Goal: Information Seeking & Learning: Understand process/instructions

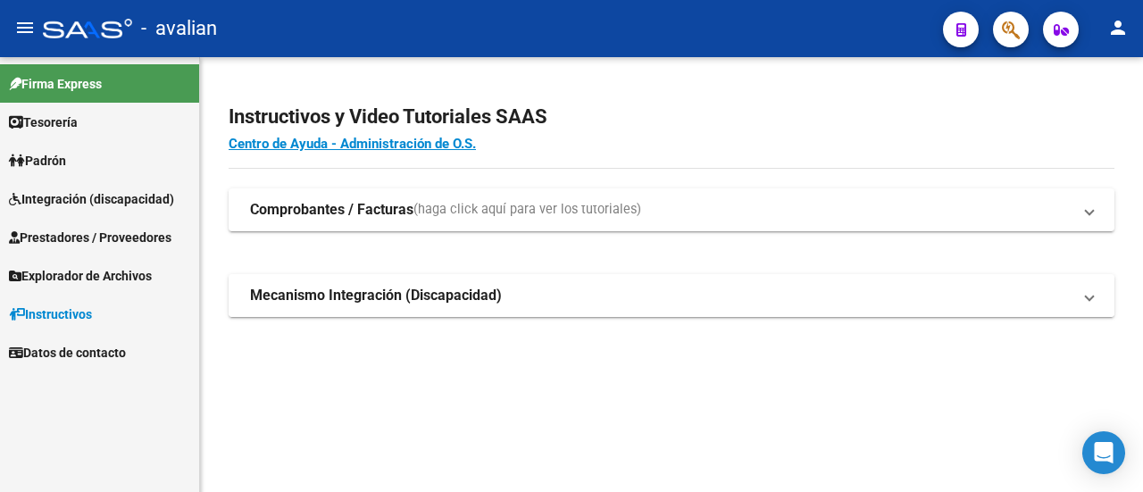
click at [366, 299] on strong "Mecanismo Integración (Discapacidad)" at bounding box center [376, 296] width 252 height 20
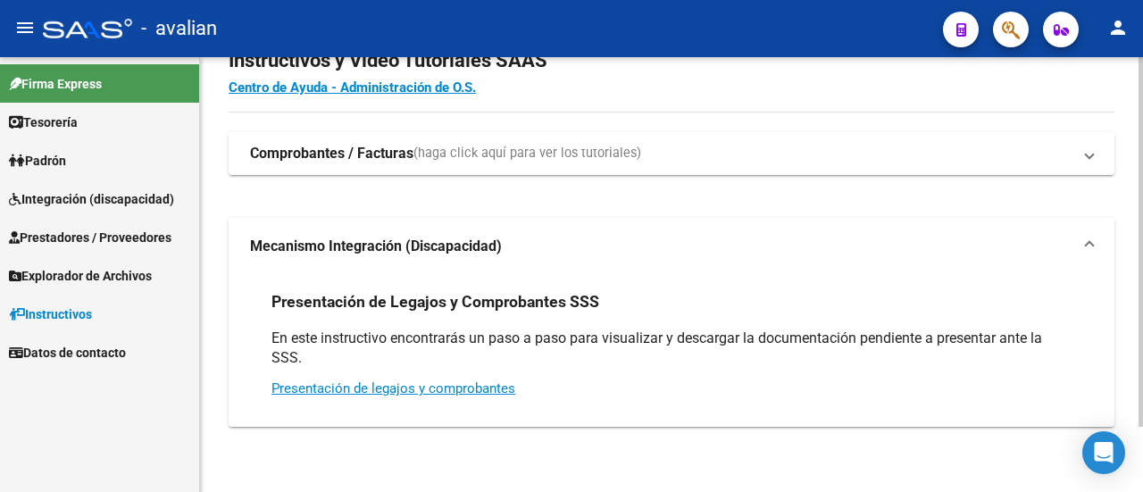
scroll to position [77, 0]
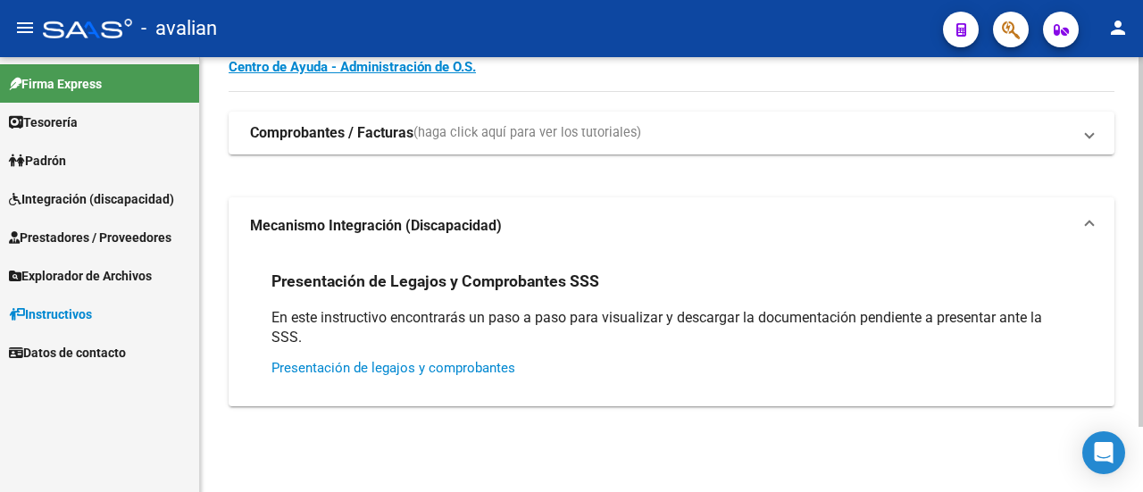
click at [484, 369] on link "Presentación de legajos y comprobantes" at bounding box center [393, 368] width 244 height 16
click at [314, 127] on strong "Comprobantes / Facturas" at bounding box center [331, 133] width 163 height 20
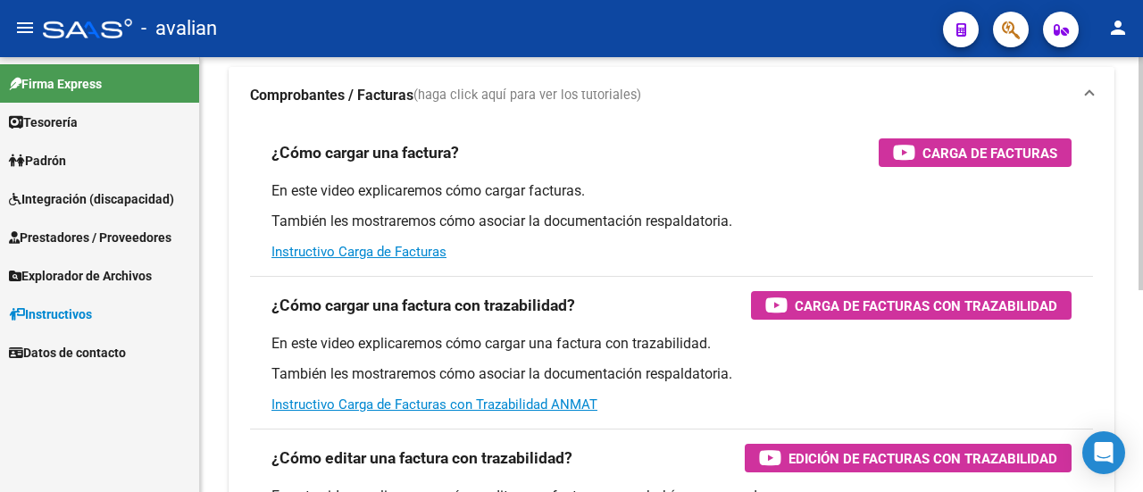
scroll to position [108, 0]
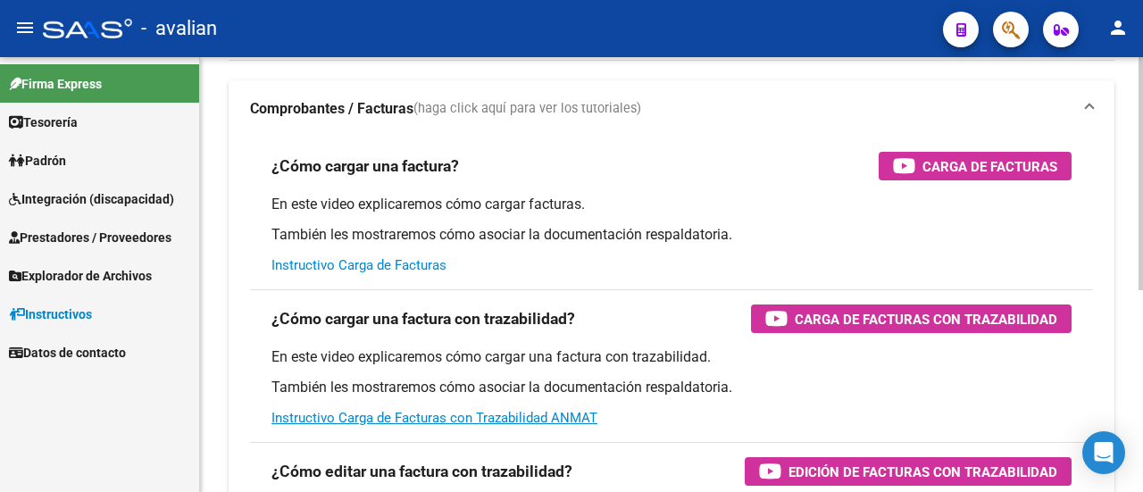
click at [353, 267] on link "Instructivo Carga de Facturas" at bounding box center [358, 265] width 175 height 16
click at [77, 206] on span "Integración (discapacidad)" at bounding box center [91, 199] width 165 height 20
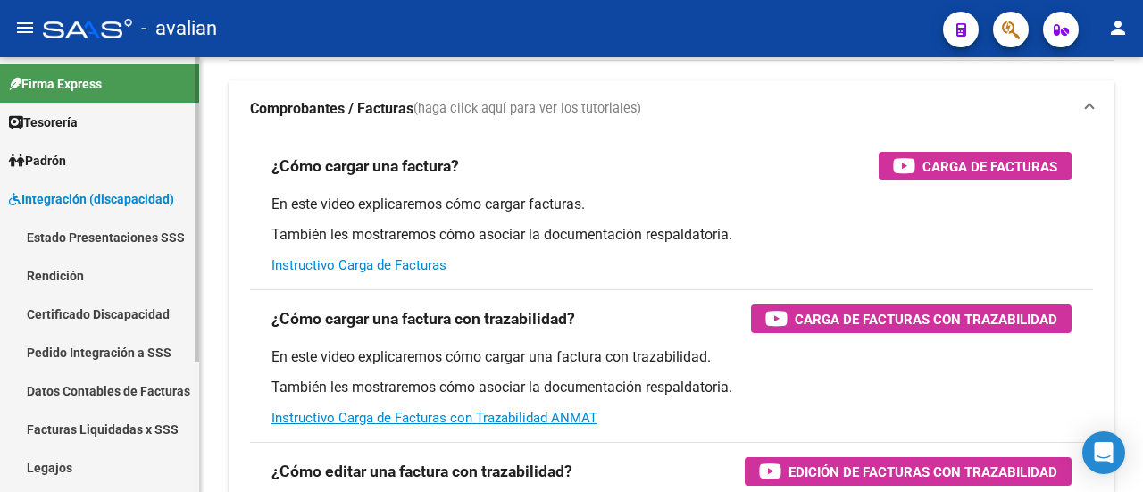
click at [112, 237] on link "Estado Presentaciones SSS" at bounding box center [99, 237] width 199 height 38
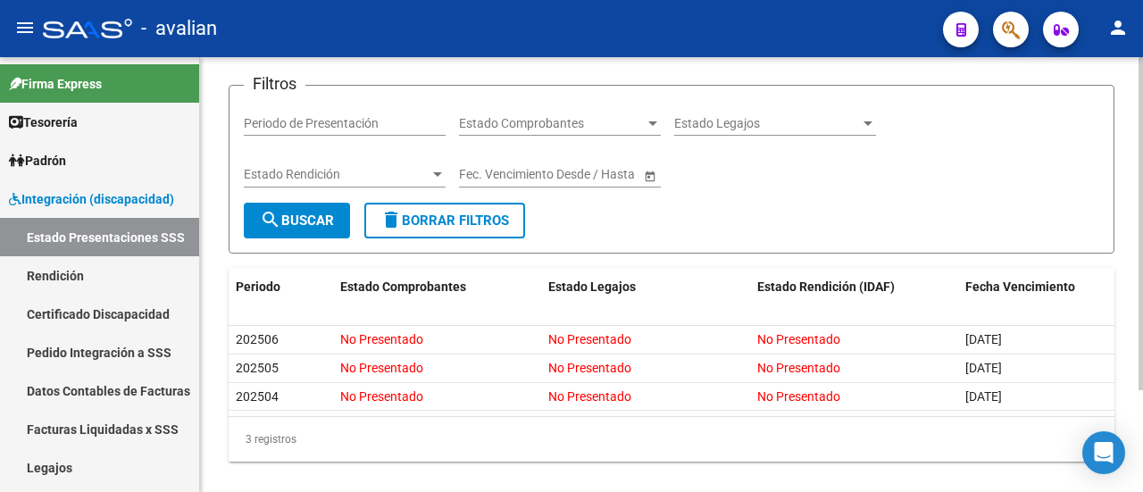
scroll to position [132, 0]
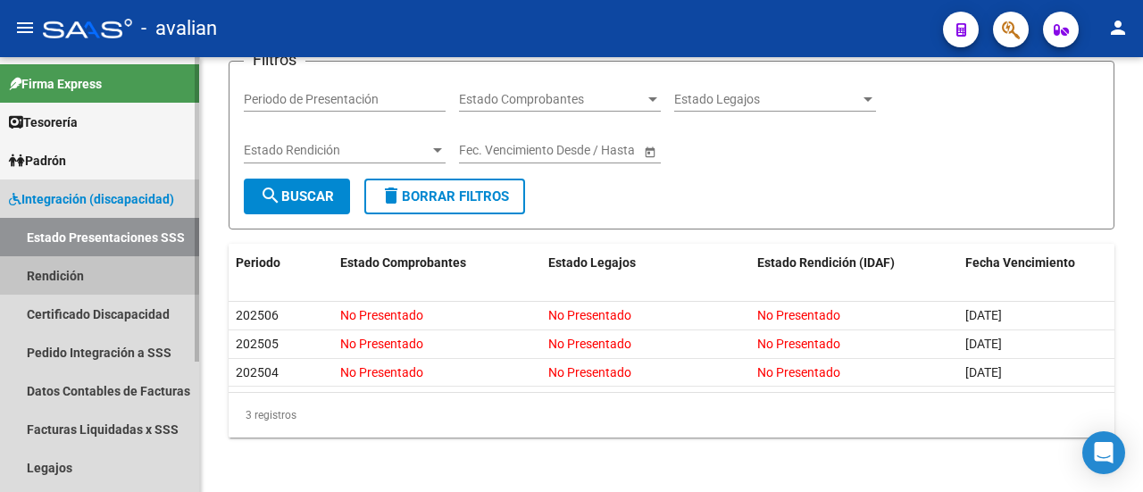
click at [62, 272] on link "Rendición" at bounding box center [99, 275] width 199 height 38
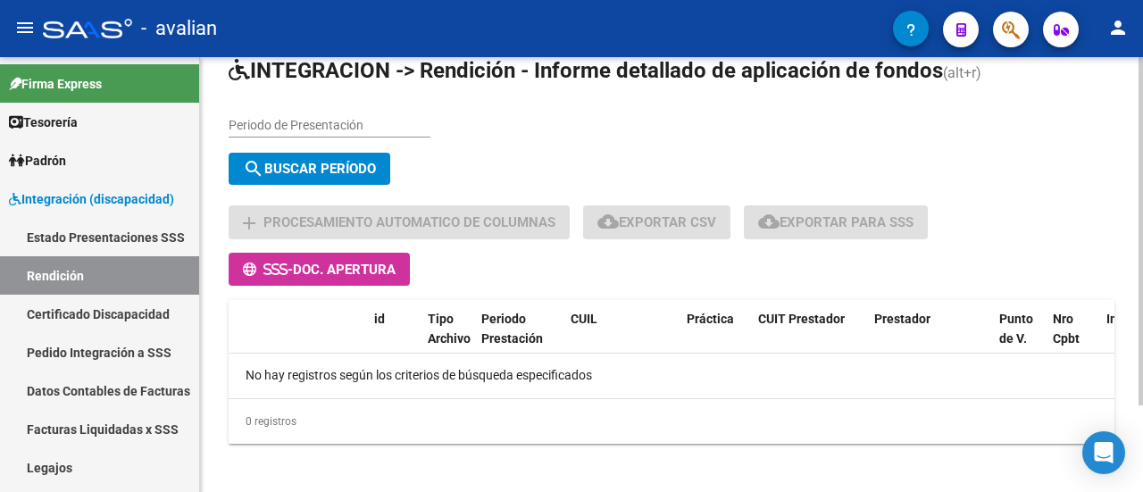
scroll to position [107, 0]
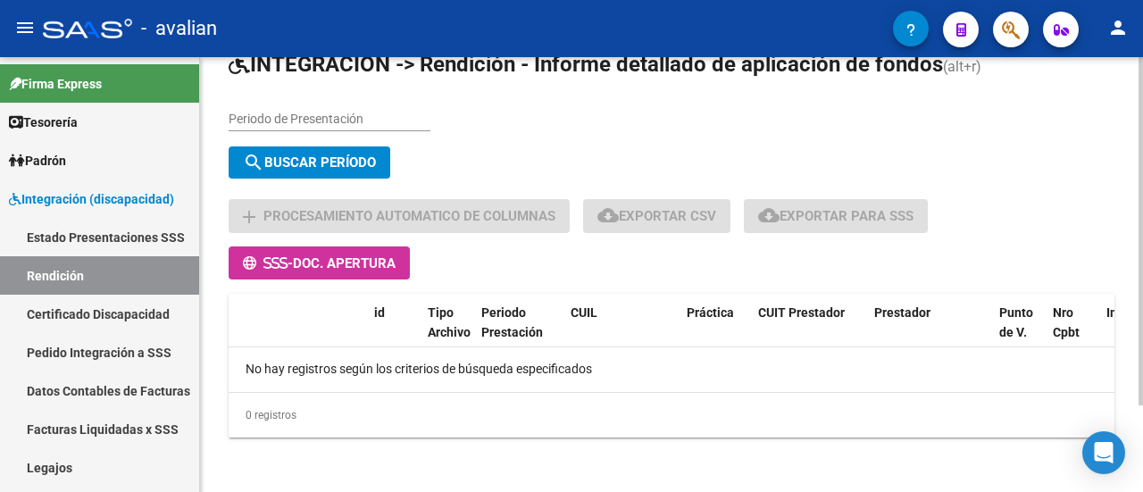
click at [330, 112] on input "Periodo de Presentación" at bounding box center [330, 119] width 202 height 15
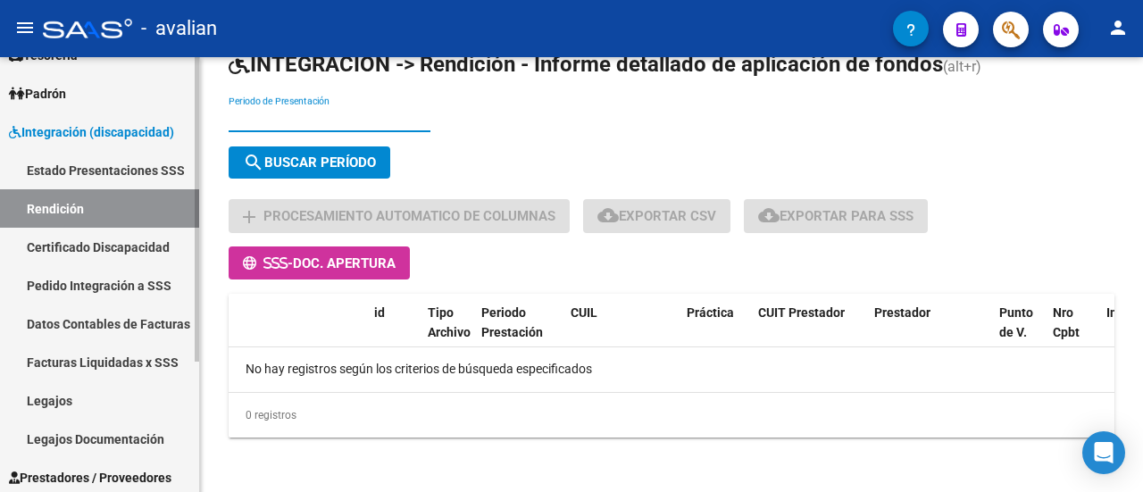
scroll to position [89, 0]
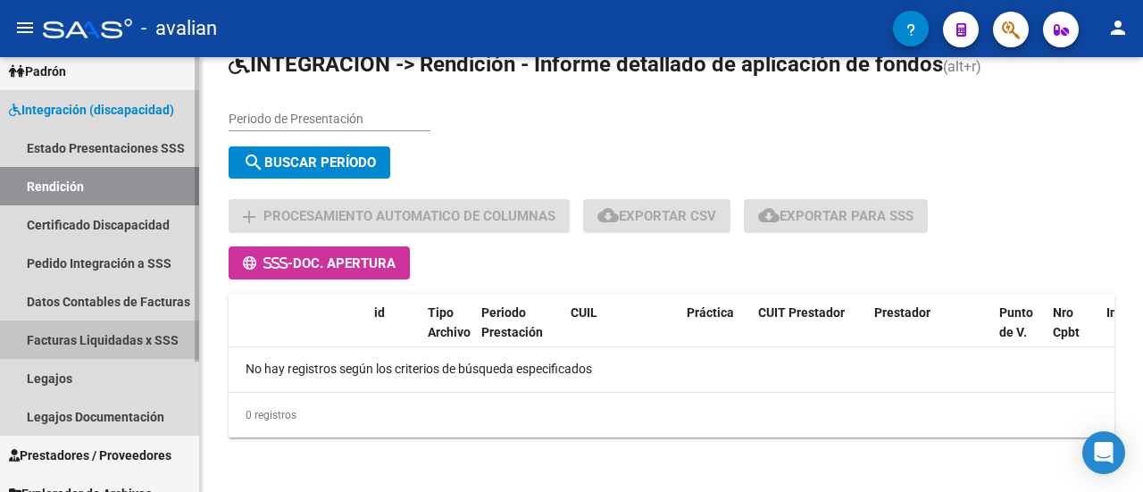
click at [145, 333] on link "Facturas Liquidadas x SSS" at bounding box center [99, 340] width 199 height 38
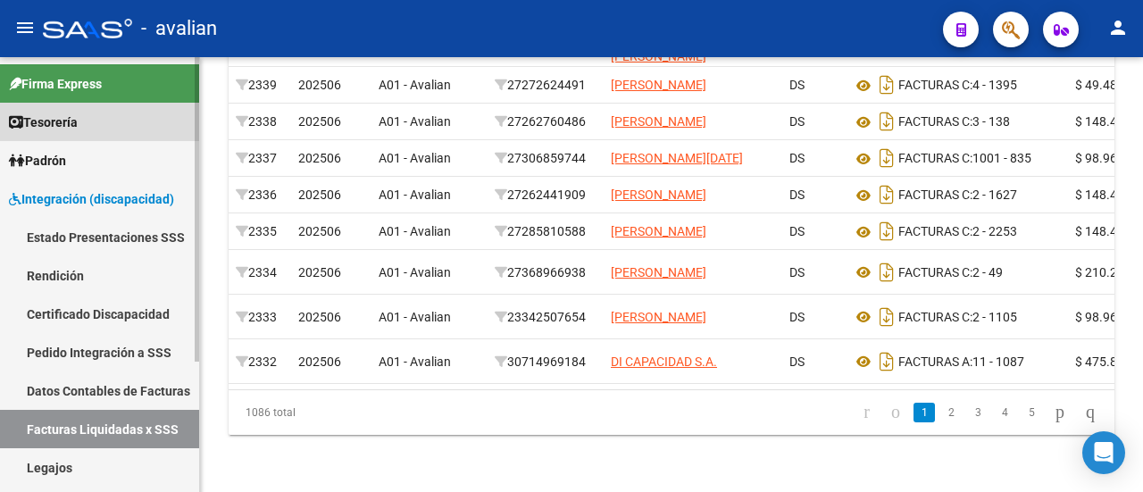
click at [63, 125] on span "Tesorería" at bounding box center [43, 123] width 69 height 20
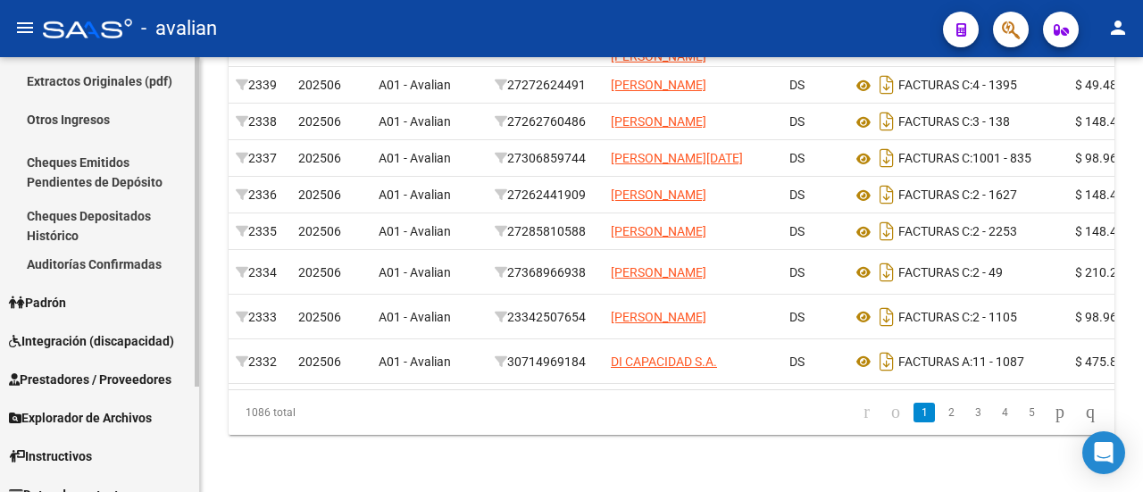
scroll to position [139, 0]
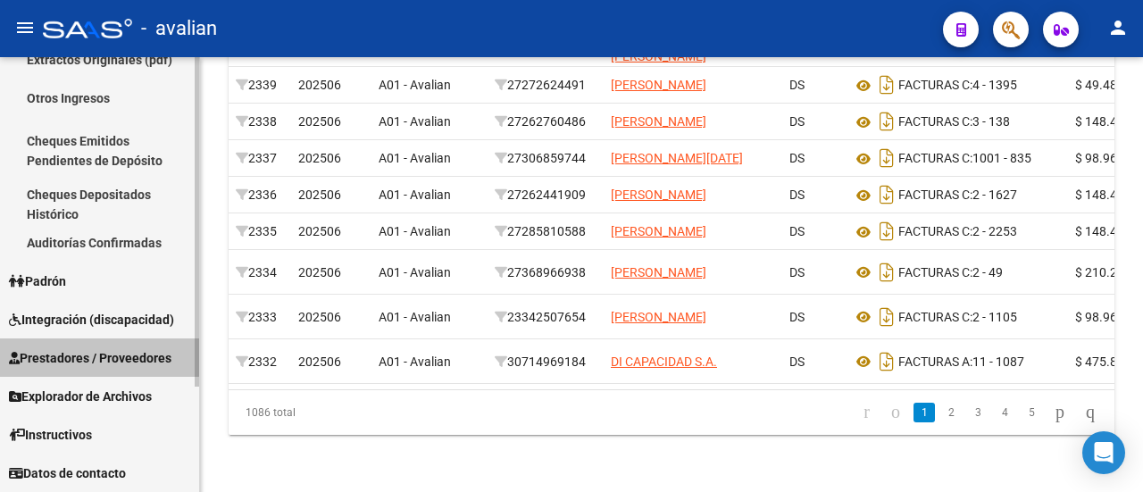
click at [89, 348] on span "Prestadores / Proveedores" at bounding box center [90, 358] width 163 height 20
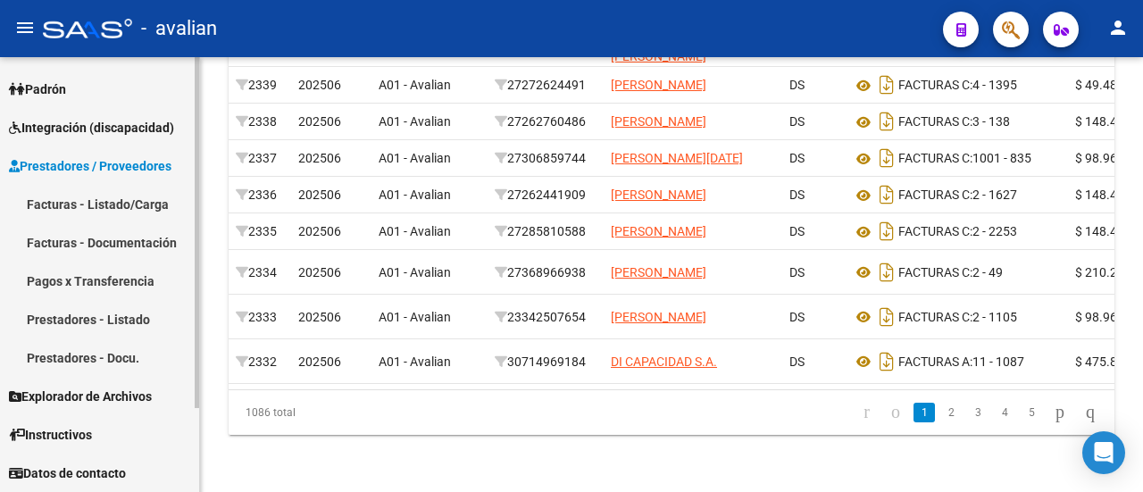
scroll to position [71, 0]
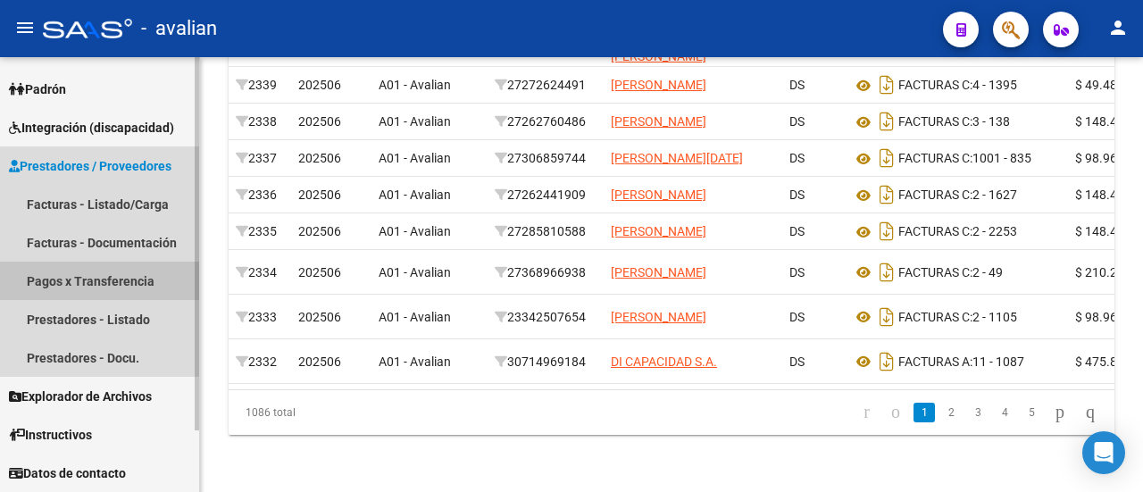
click at [127, 283] on link "Pagos x Transferencia" at bounding box center [99, 281] width 199 height 38
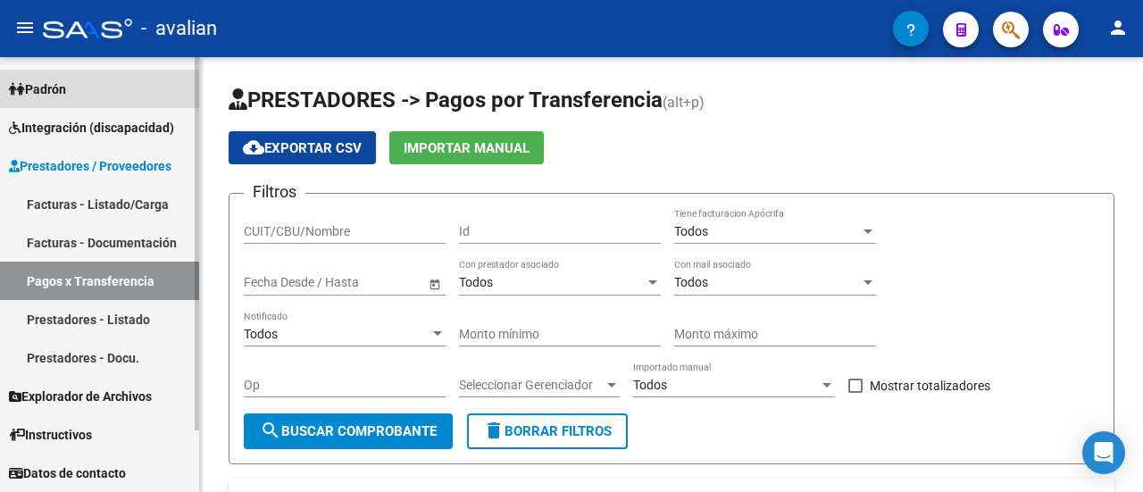
click at [45, 84] on span "Padrón" at bounding box center [37, 89] width 57 height 20
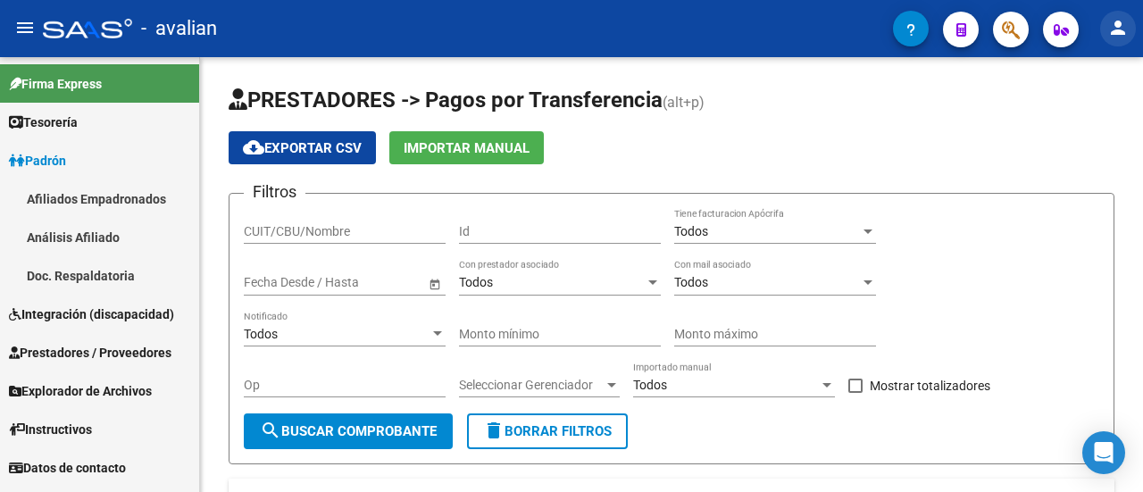
click at [1118, 22] on mat-icon "person" at bounding box center [1117, 27] width 21 height 21
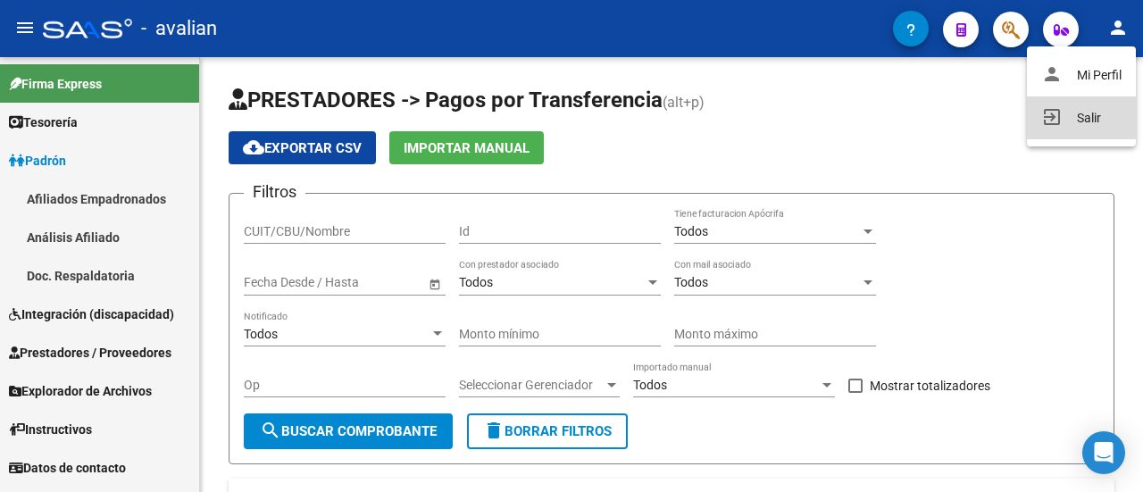
click at [1081, 124] on button "exit_to_app Salir" at bounding box center [1081, 117] width 109 height 43
